Goal: Task Accomplishment & Management: Use online tool/utility

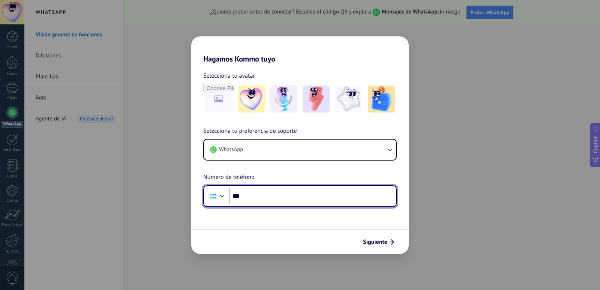
click at [274, 191] on input "***" at bounding box center [312, 196] width 167 height 17
type input "**********"
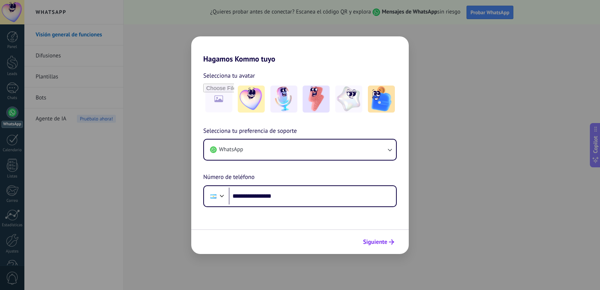
click at [385, 244] on span "Siguiente" at bounding box center [375, 241] width 24 height 5
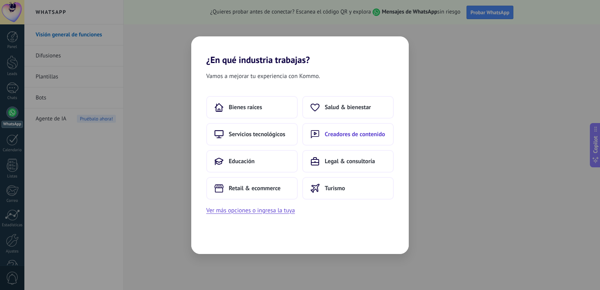
click at [326, 134] on span "Creadores de contenido" at bounding box center [355, 135] width 60 height 8
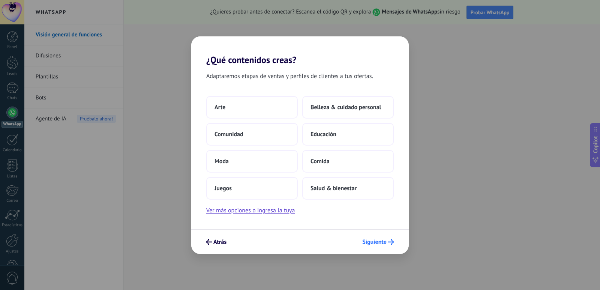
click at [382, 246] on button "Siguiente" at bounding box center [378, 242] width 39 height 13
click at [371, 247] on button "Siguiente" at bounding box center [378, 242] width 39 height 13
click at [251, 194] on button "Juegos" at bounding box center [252, 188] width 92 height 23
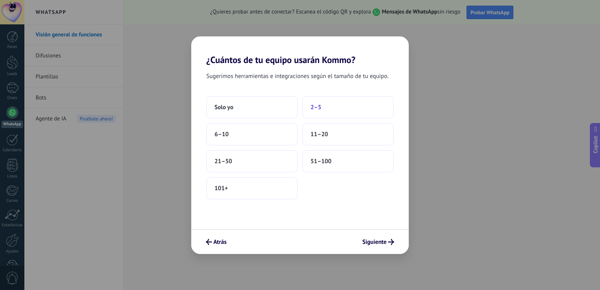
click at [310, 109] on button "2–5" at bounding box center [348, 107] width 92 height 23
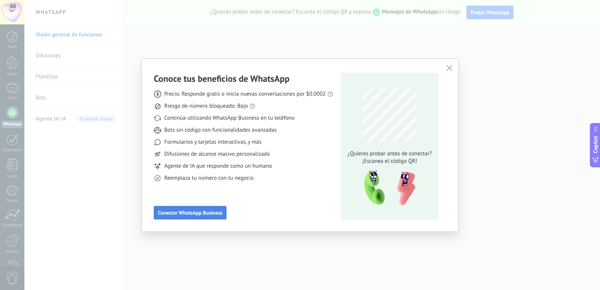
click at [216, 213] on span "Conectar WhatsApp Business" at bounding box center [190, 212] width 65 height 5
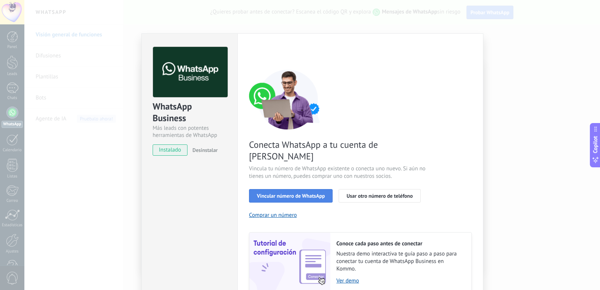
click at [299, 193] on span "Vincular número de WhatsApp" at bounding box center [291, 195] width 68 height 5
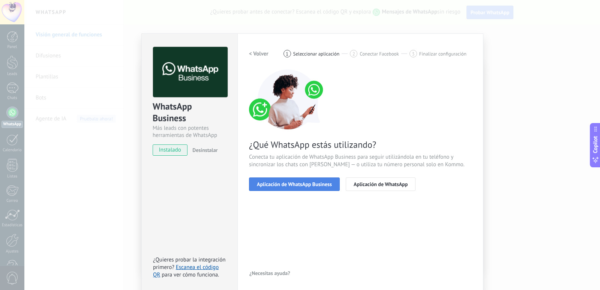
click at [287, 186] on span "Aplicación de WhatsApp Business" at bounding box center [294, 184] width 75 height 5
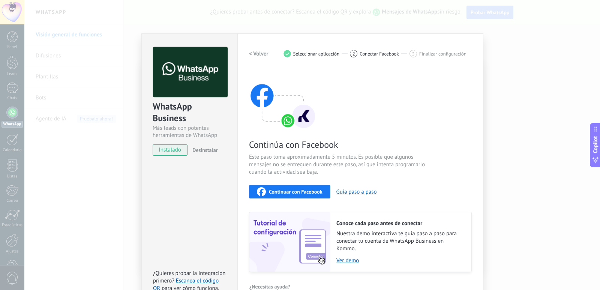
click at [252, 51] on h2 "< Volver" at bounding box center [259, 53] width 20 height 7
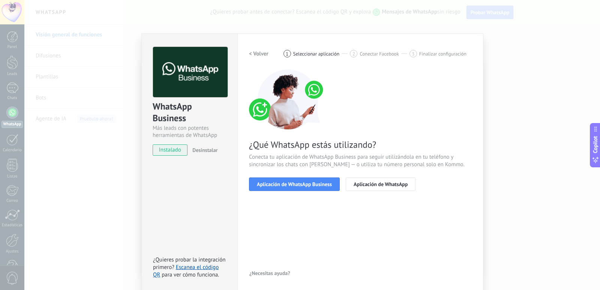
click at [252, 51] on h2 "< Volver" at bounding box center [259, 53] width 20 height 7
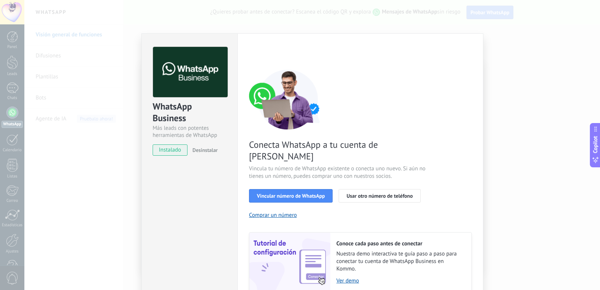
click at [252, 51] on div "< Volver 1 Seleccionar aplicación 2 Conectar Facebook 3 Finalizar configuración" at bounding box center [360, 54] width 223 height 14
click at [104, 200] on div "WhatsApp Business Más leads con potentes herramientas de WhatsApp instalado Des…" at bounding box center [312, 145] width 576 height 290
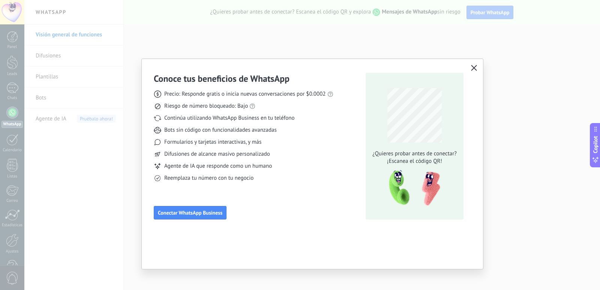
click at [476, 65] on icon "button" at bounding box center [474, 68] width 6 height 6
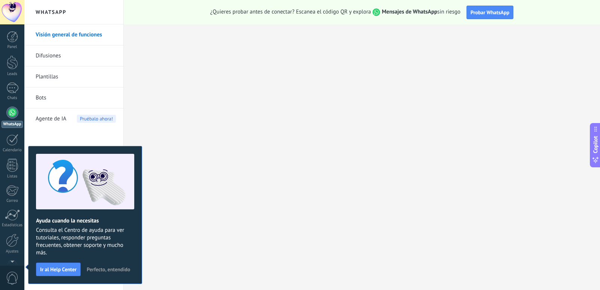
click at [109, 269] on span "Perfecto, entendido" at bounding box center [109, 269] width 44 height 5
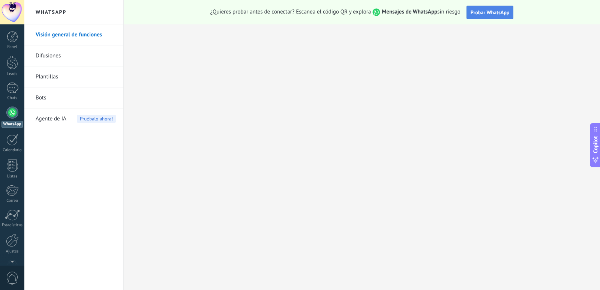
click at [475, 17] on button "Probar WhatsApp" at bounding box center [490, 13] width 47 height 14
